Goal: Check status

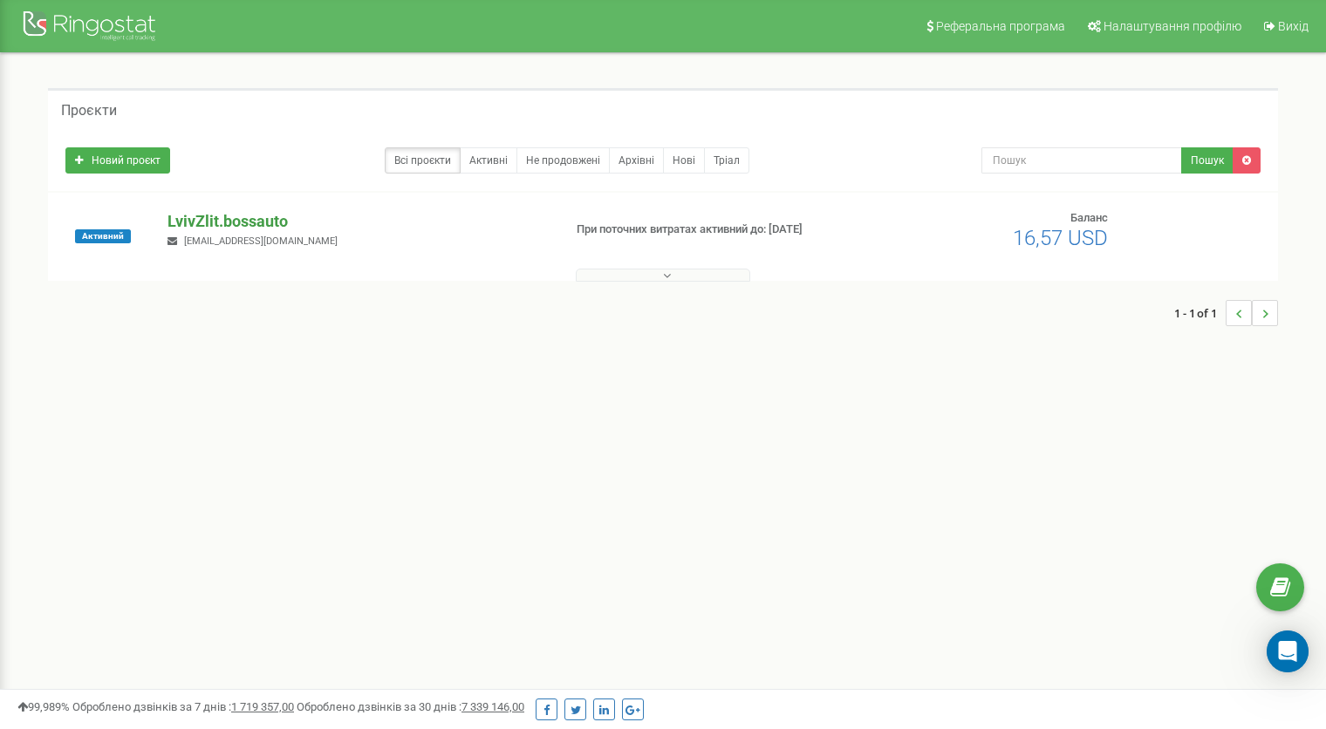
click at [207, 222] on div "Активний LvivZlit.bossauto [EMAIL_ADDRESS][DOMAIN_NAME] При поточних витратах а…" at bounding box center [663, 237] width 1230 height 88
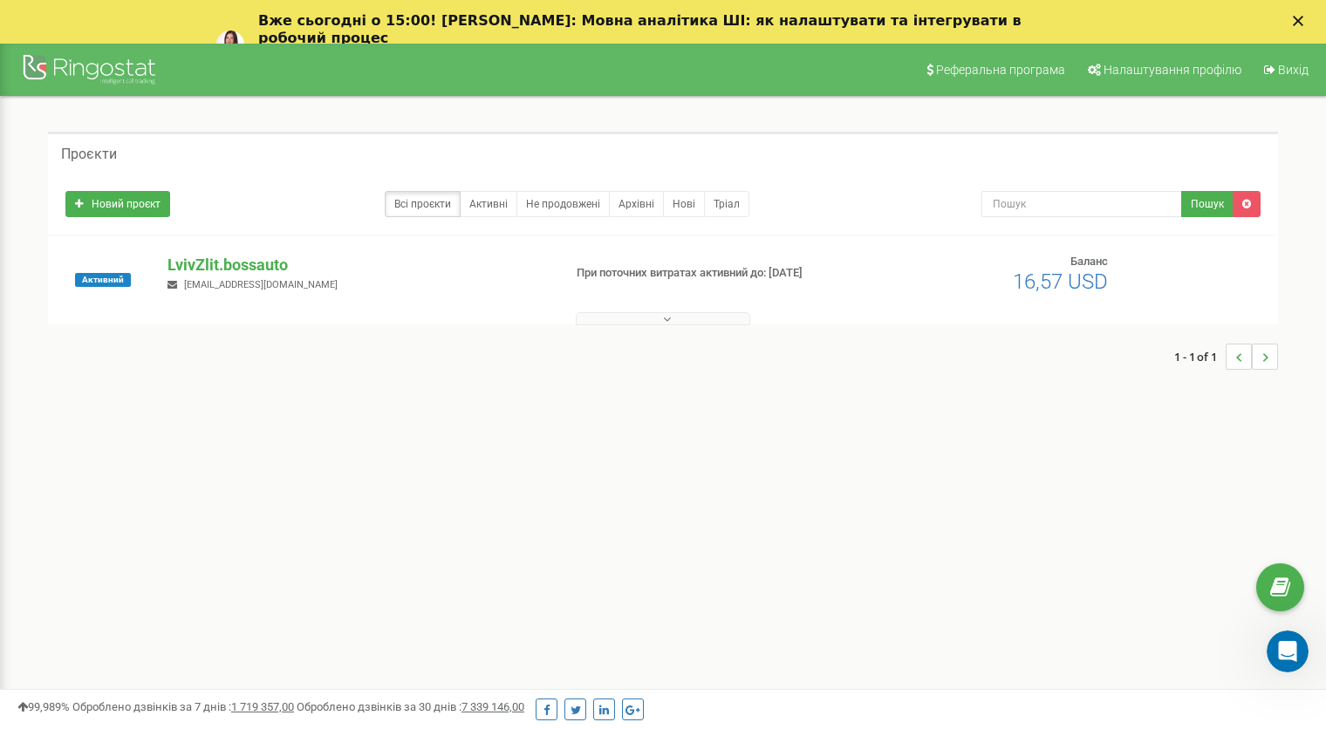
click at [1311, 14] on div "Вже сьогодні о 15:00! [PERSON_NAME]: Мовна аналітика ШІ: як налаштувати та інте…" at bounding box center [663, 44] width 1326 height 75
click at [1303, 17] on icon "Закрити" at bounding box center [1298, 21] width 10 height 10
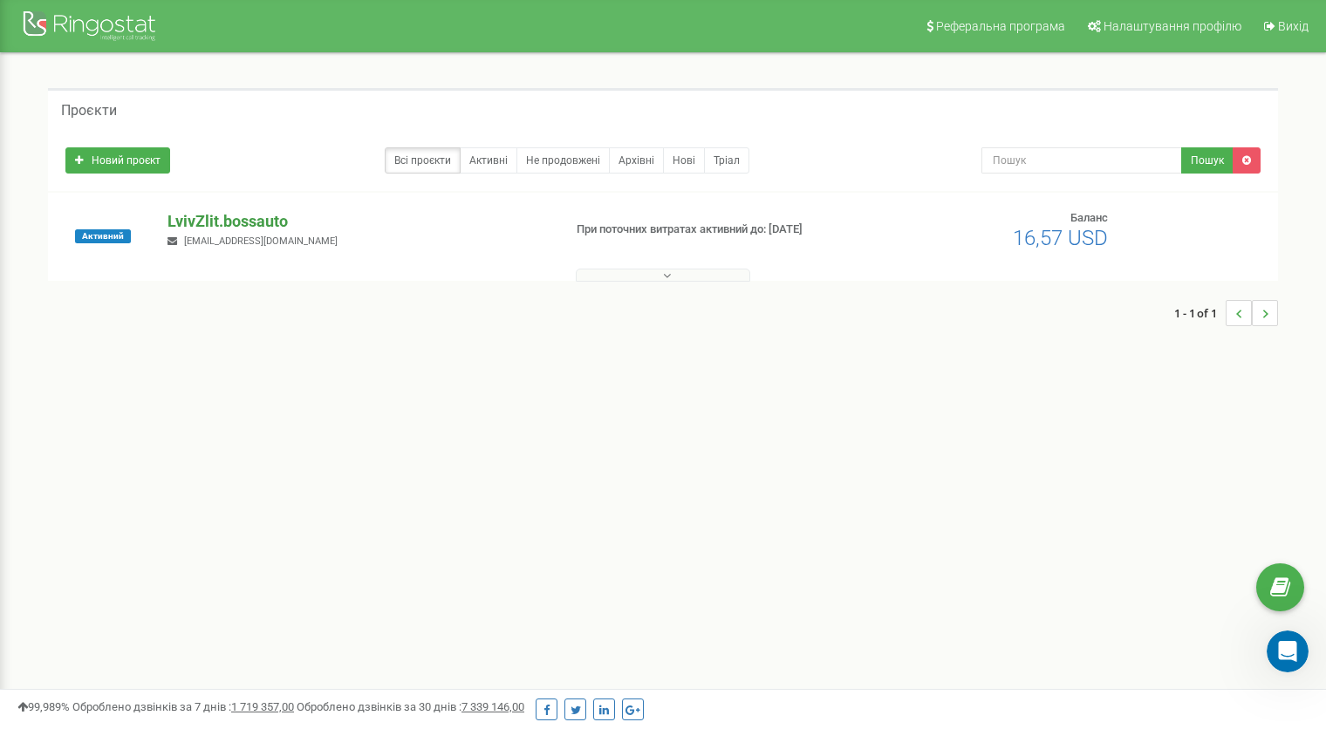
click at [221, 219] on p "LvivZlit.bossauto" at bounding box center [358, 221] width 381 height 23
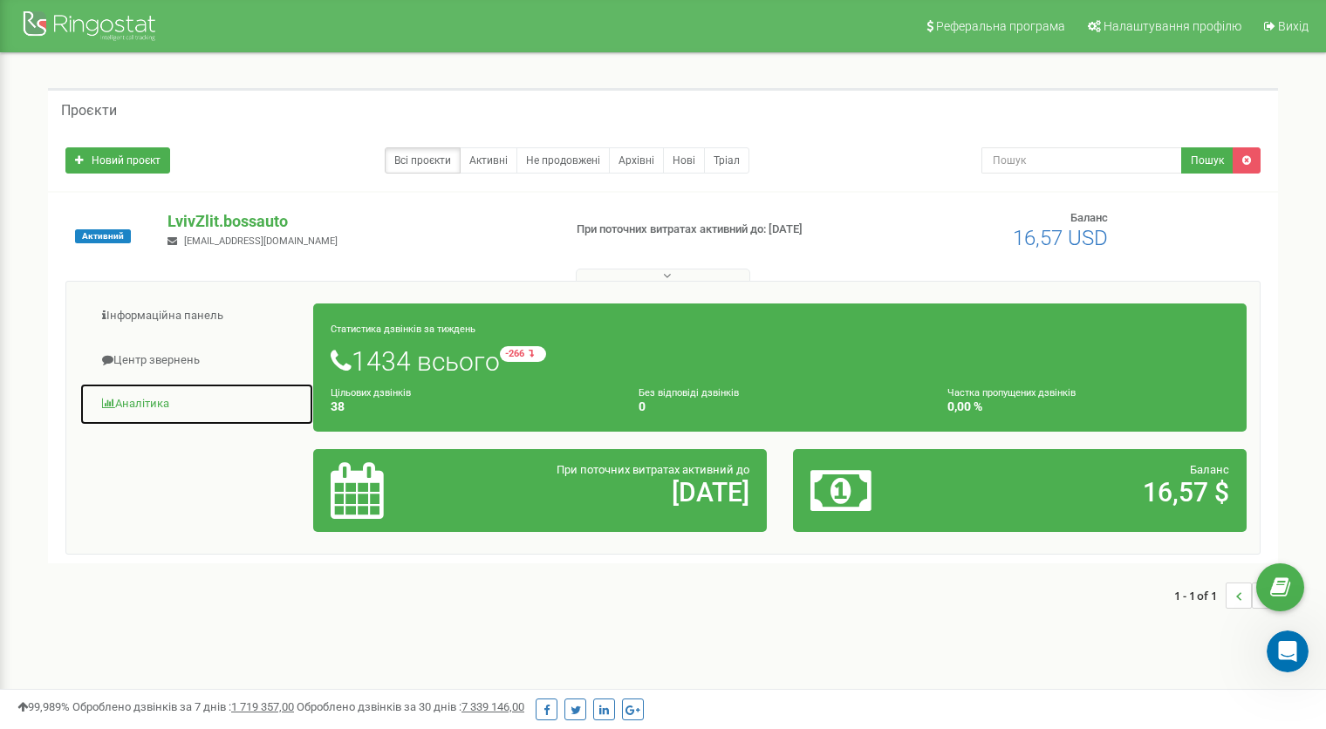
click at [144, 411] on link "Аналiтика" at bounding box center [196, 404] width 235 height 43
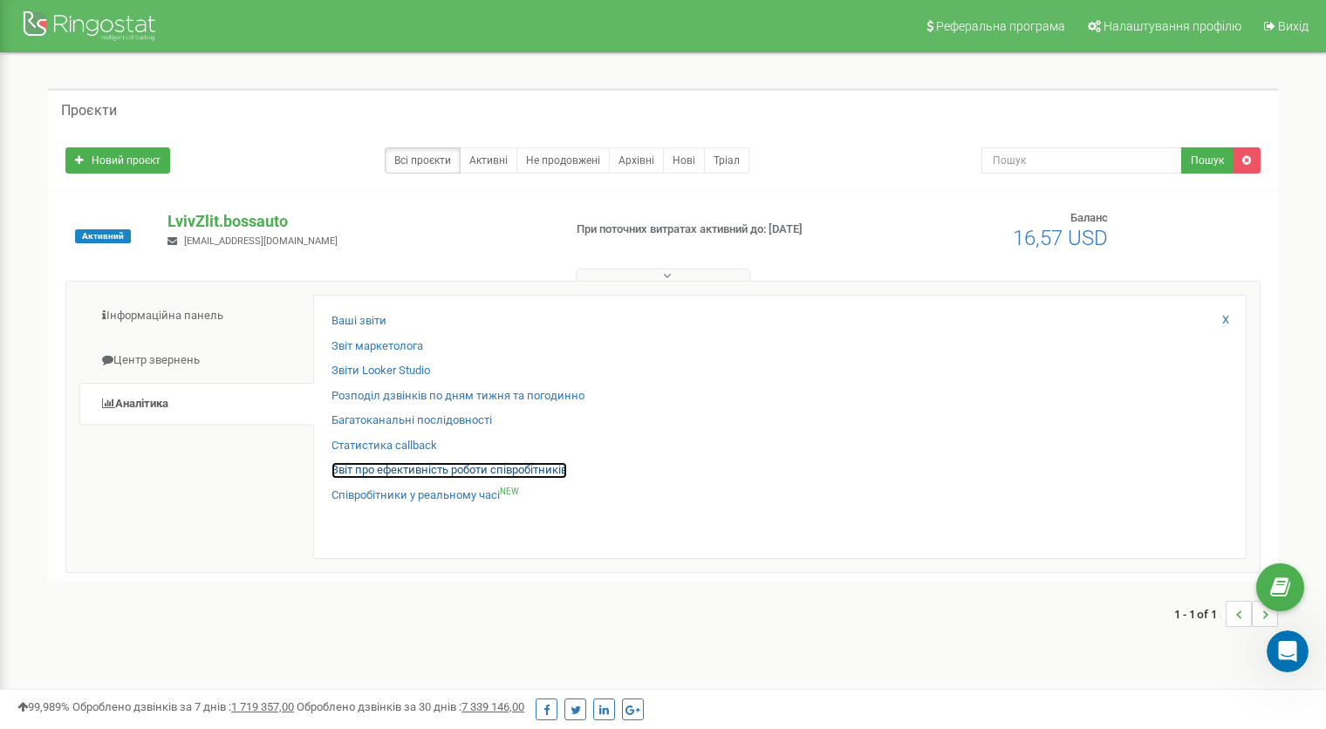
drag, startPoint x: 402, startPoint y: 468, endPoint x: 411, endPoint y: 463, distance: 10.2
click at [402, 468] on link "Звіт про ефективність роботи співробітників" at bounding box center [450, 470] width 236 height 17
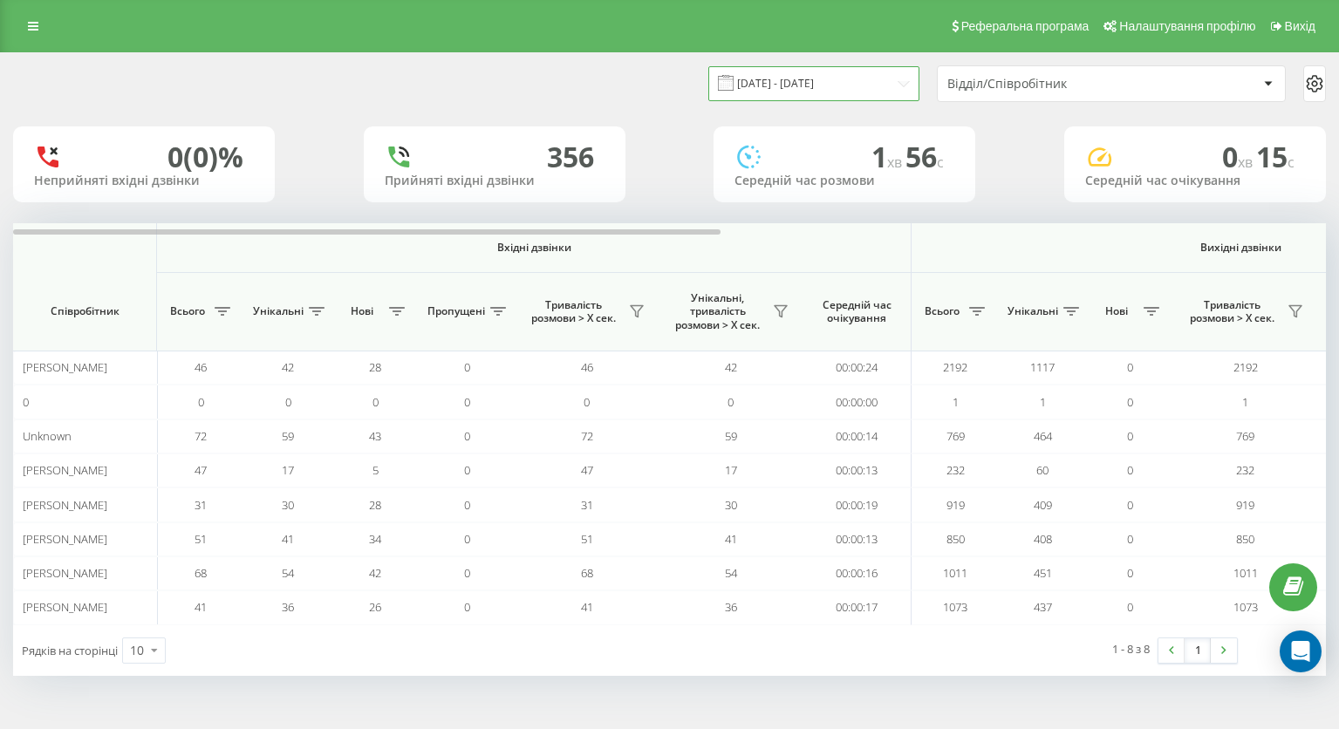
click at [760, 82] on input "19.07.2025 - 19.08.2025" at bounding box center [813, 83] width 211 height 34
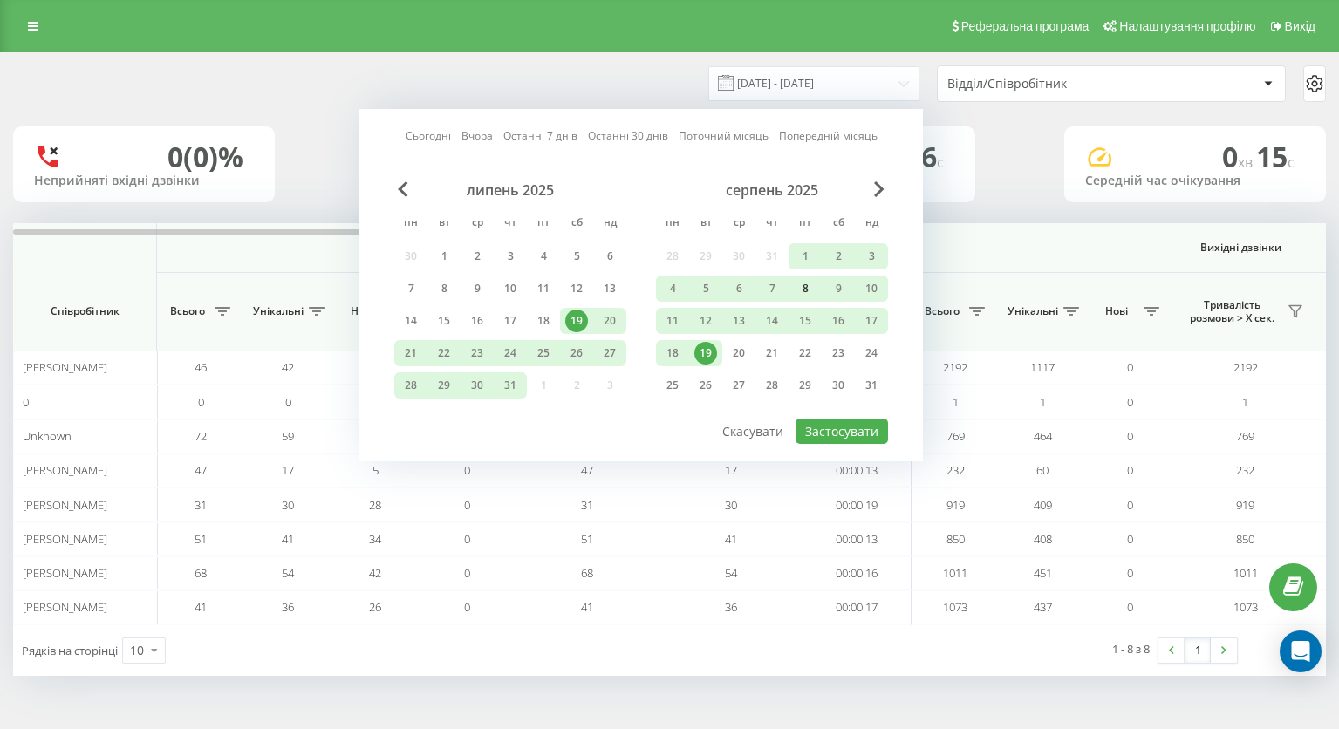
click at [801, 291] on div "8" at bounding box center [805, 288] width 23 height 23
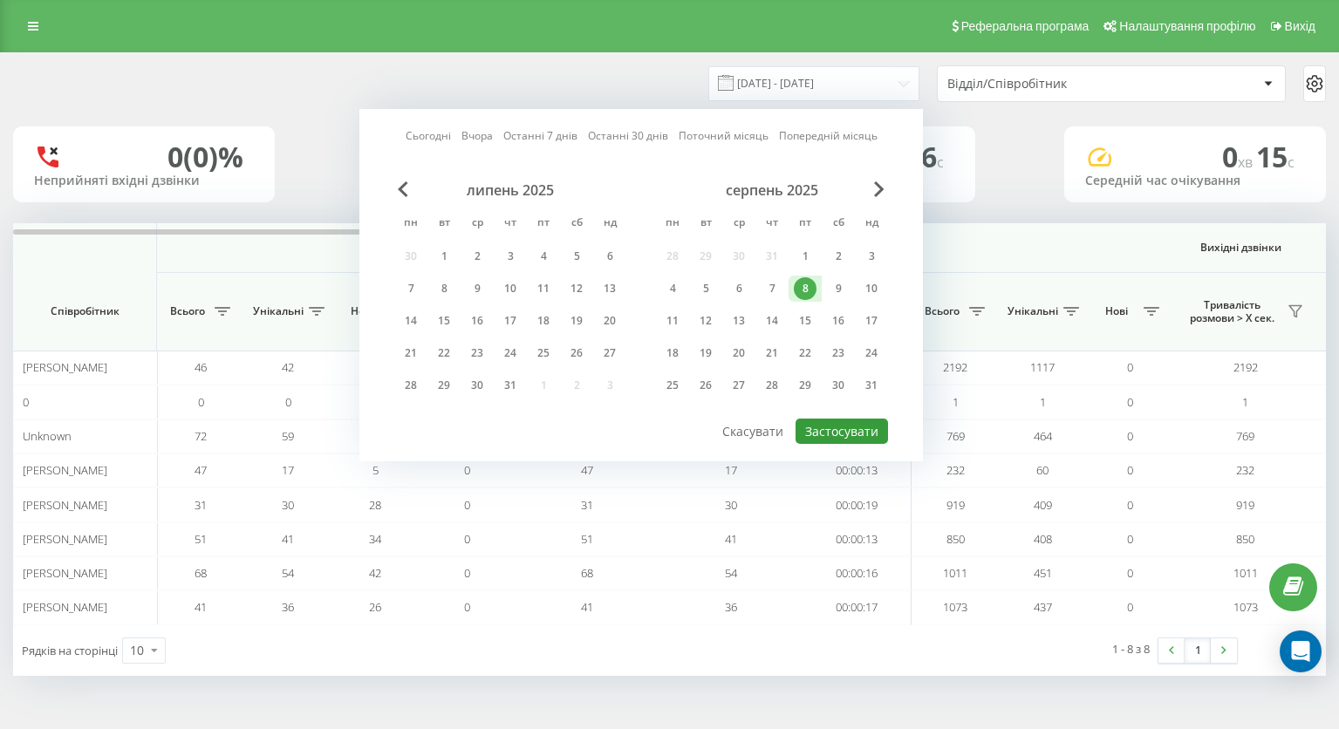
click at [827, 442] on button "Застосувати" at bounding box center [842, 431] width 92 height 25
type input "08.08.2025 - 08.08.2025"
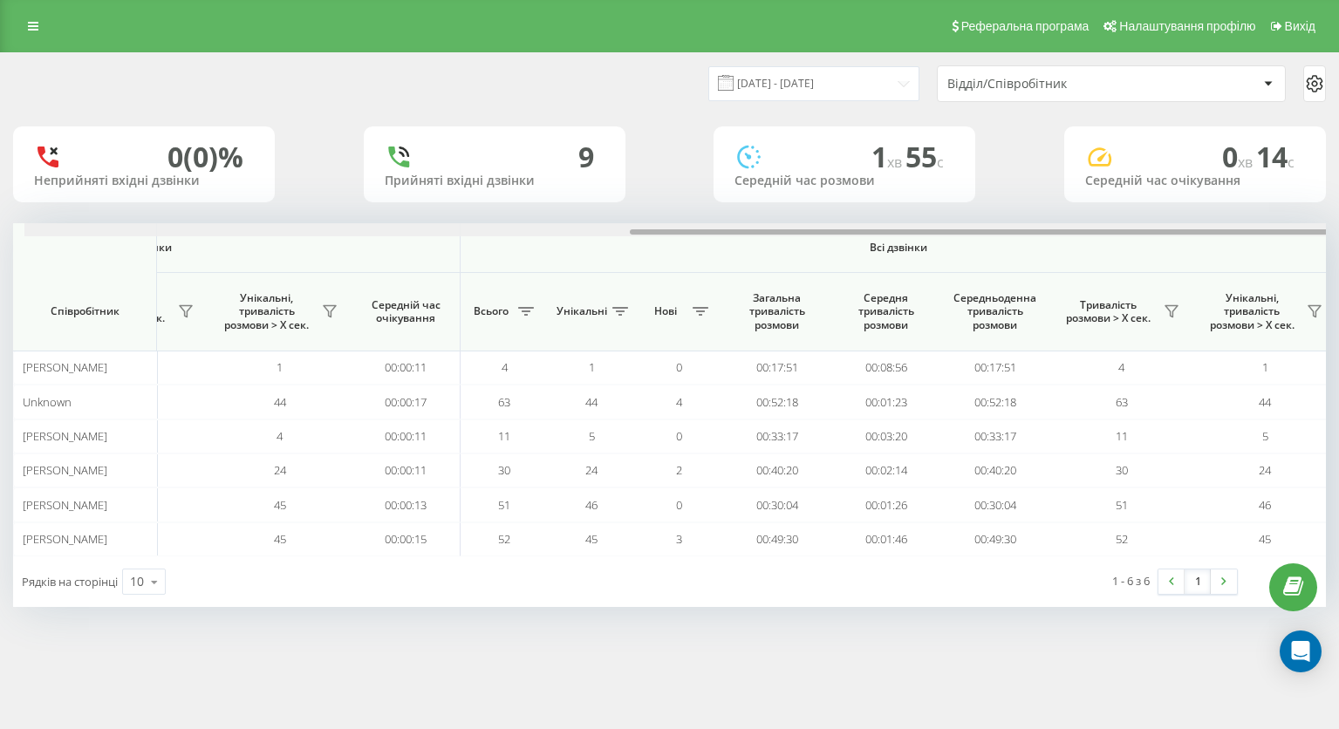
scroll to position [0, 1121]
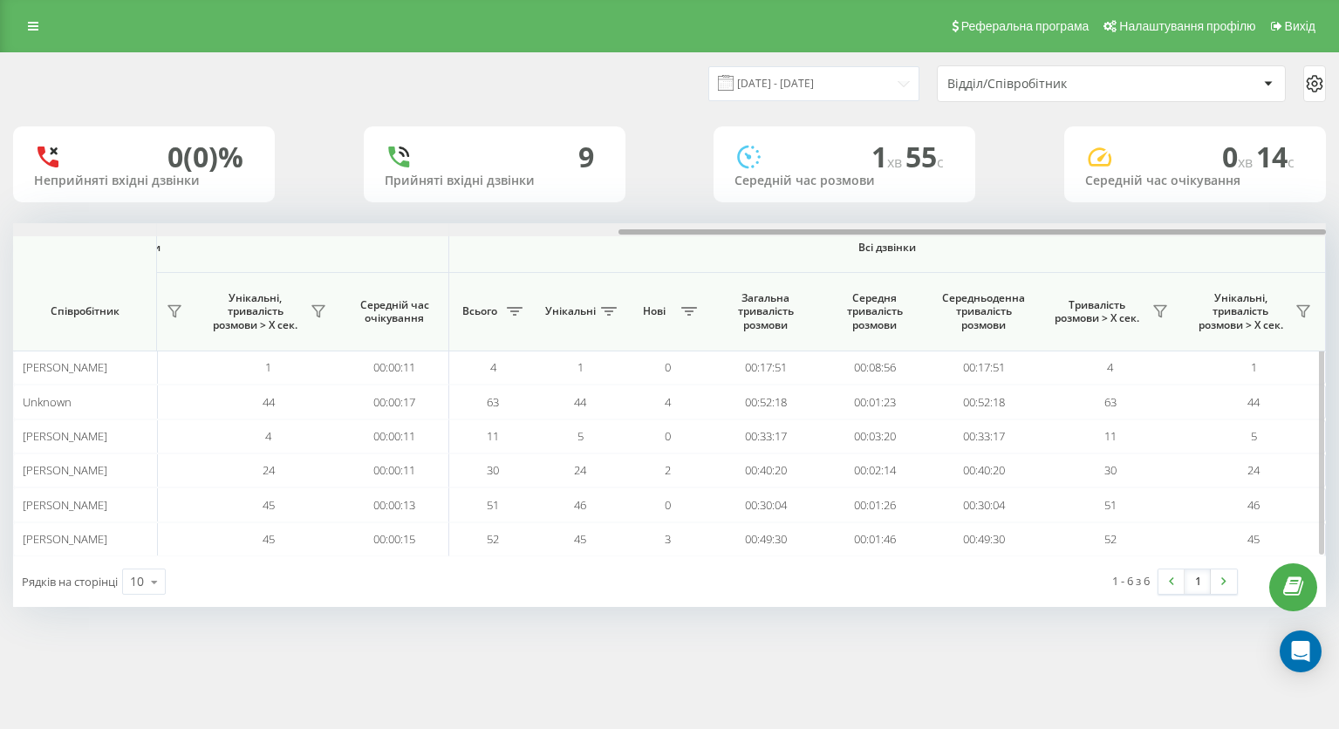
drag, startPoint x: 617, startPoint y: 230, endPoint x: 1241, endPoint y: 252, distance: 624.1
click at [1241, 252] on div "Вхідні дзвінки Вихідні дзвінки Всі дзвінки Співробітник Всього Унікальні Нові П…" at bounding box center [669, 389] width 1313 height 333
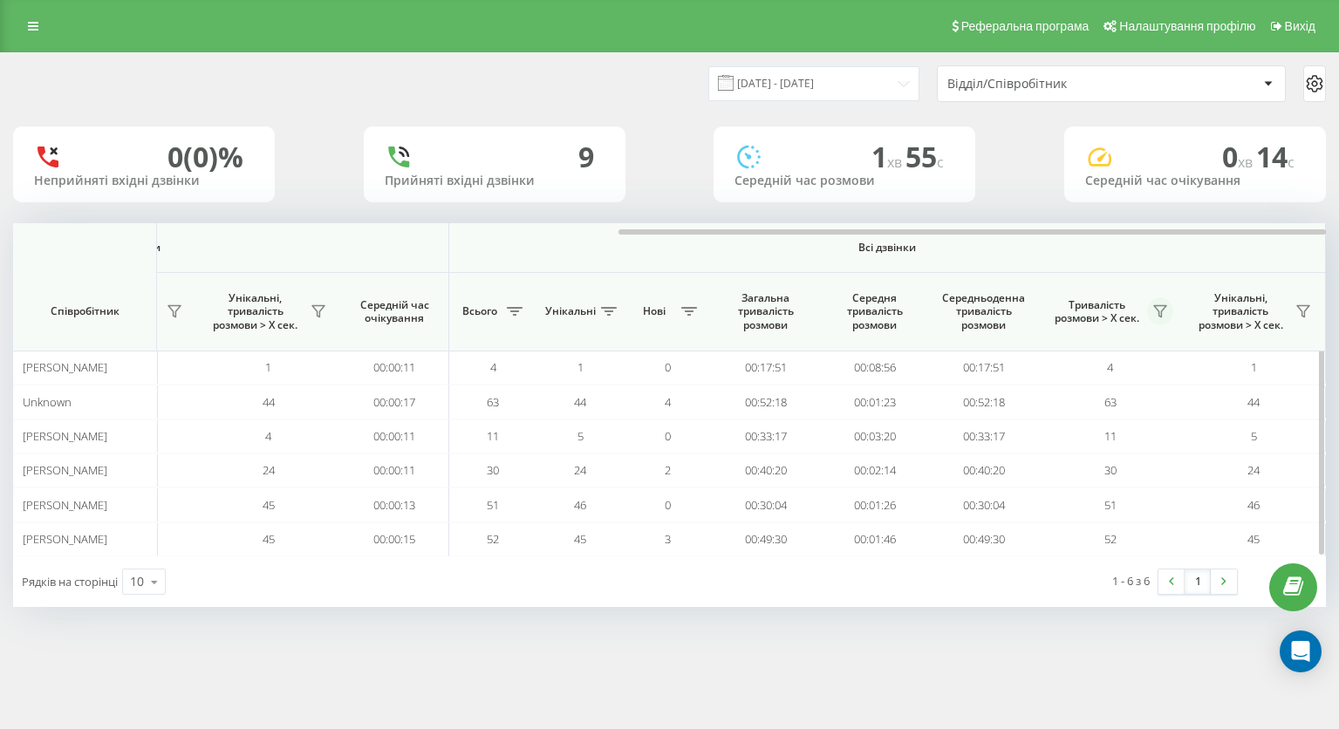
click at [1160, 311] on icon at bounding box center [1160, 311] width 14 height 14
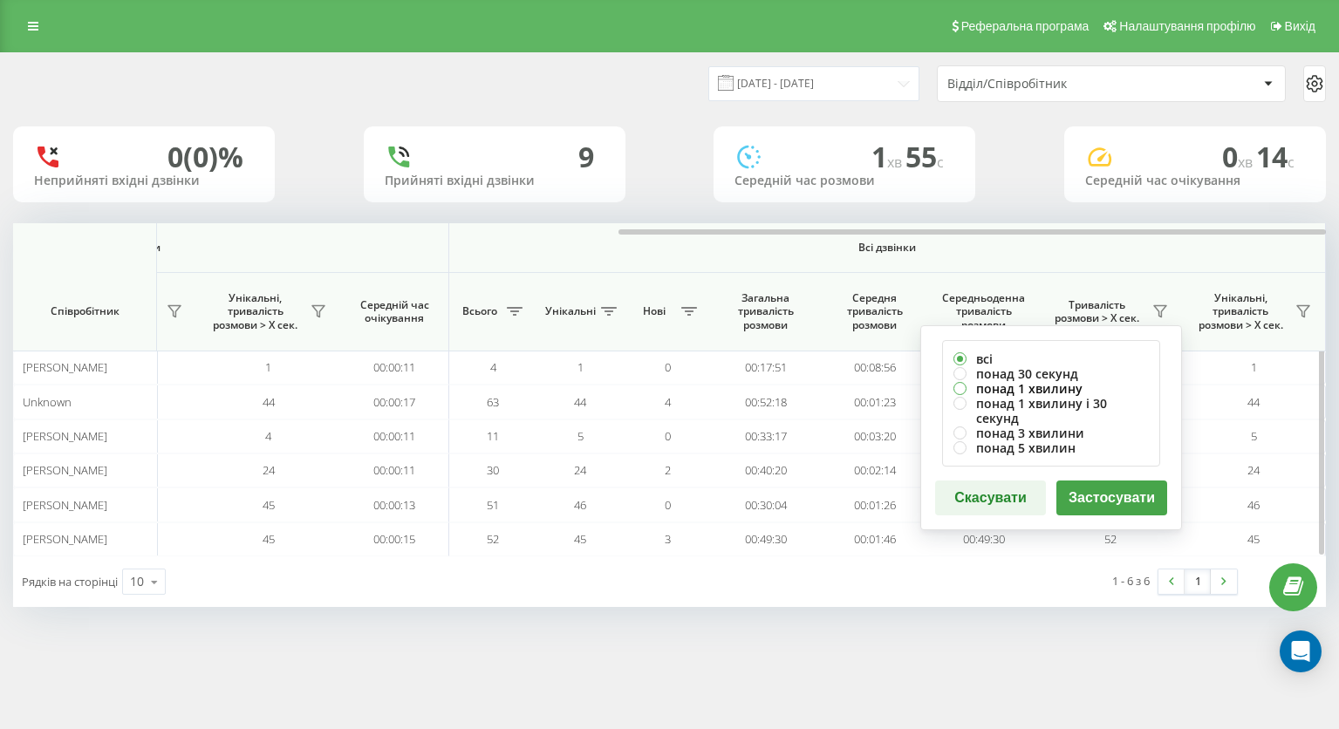
click at [1049, 389] on label "понад 1 хвилину" at bounding box center [1051, 388] width 195 height 15
radio input "true"
drag, startPoint x: 1100, startPoint y: 480, endPoint x: 1080, endPoint y: 444, distance: 41.0
click at [1100, 481] on button "Застосувати" at bounding box center [1111, 498] width 111 height 35
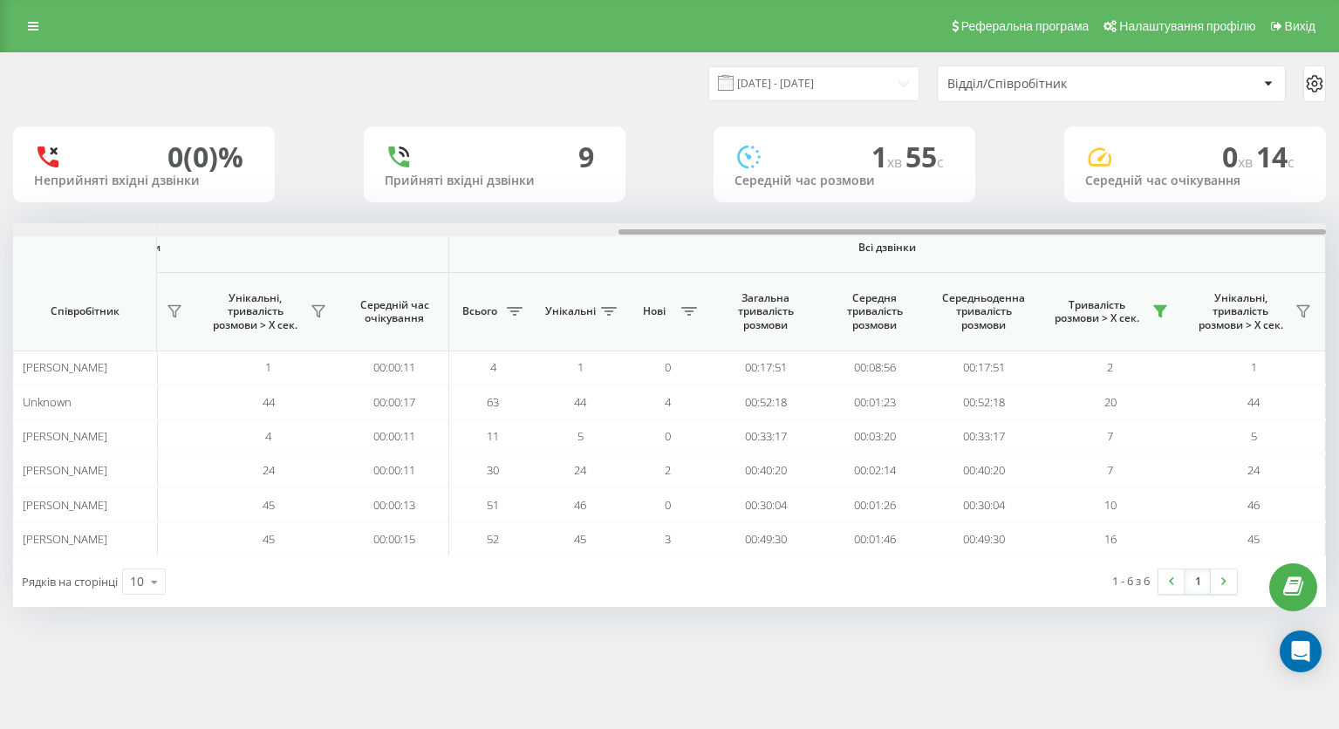
drag, startPoint x: 681, startPoint y: 231, endPoint x: 1503, endPoint y: 288, distance: 823.8
click at [1338, 288] on html "LvivZlit.bossauto Проекти LvivZlit.bossauto Дашборд Центр звернень Аналiтика Ва…" at bounding box center [669, 364] width 1339 height 729
